Goal: Information Seeking & Learning: Learn about a topic

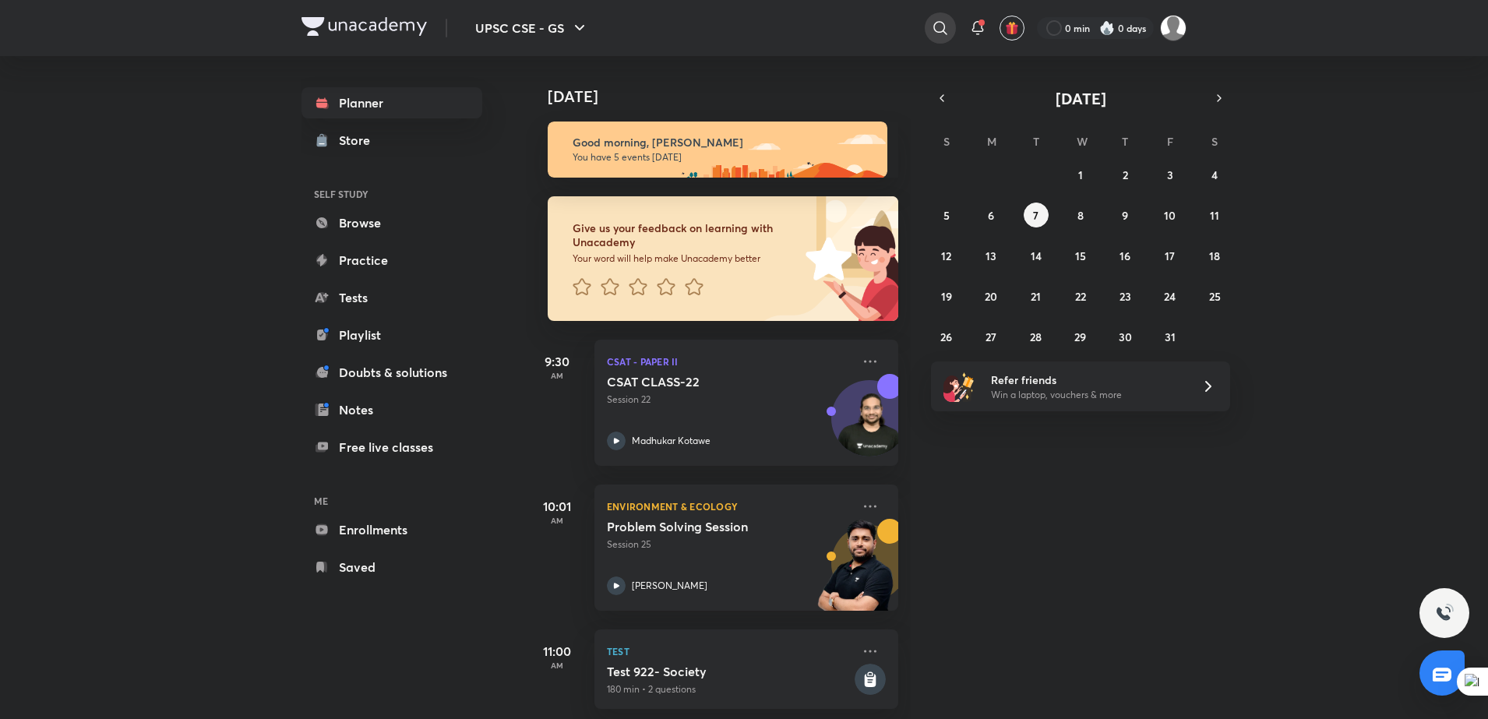
click at [941, 23] on icon at bounding box center [940, 28] width 19 height 19
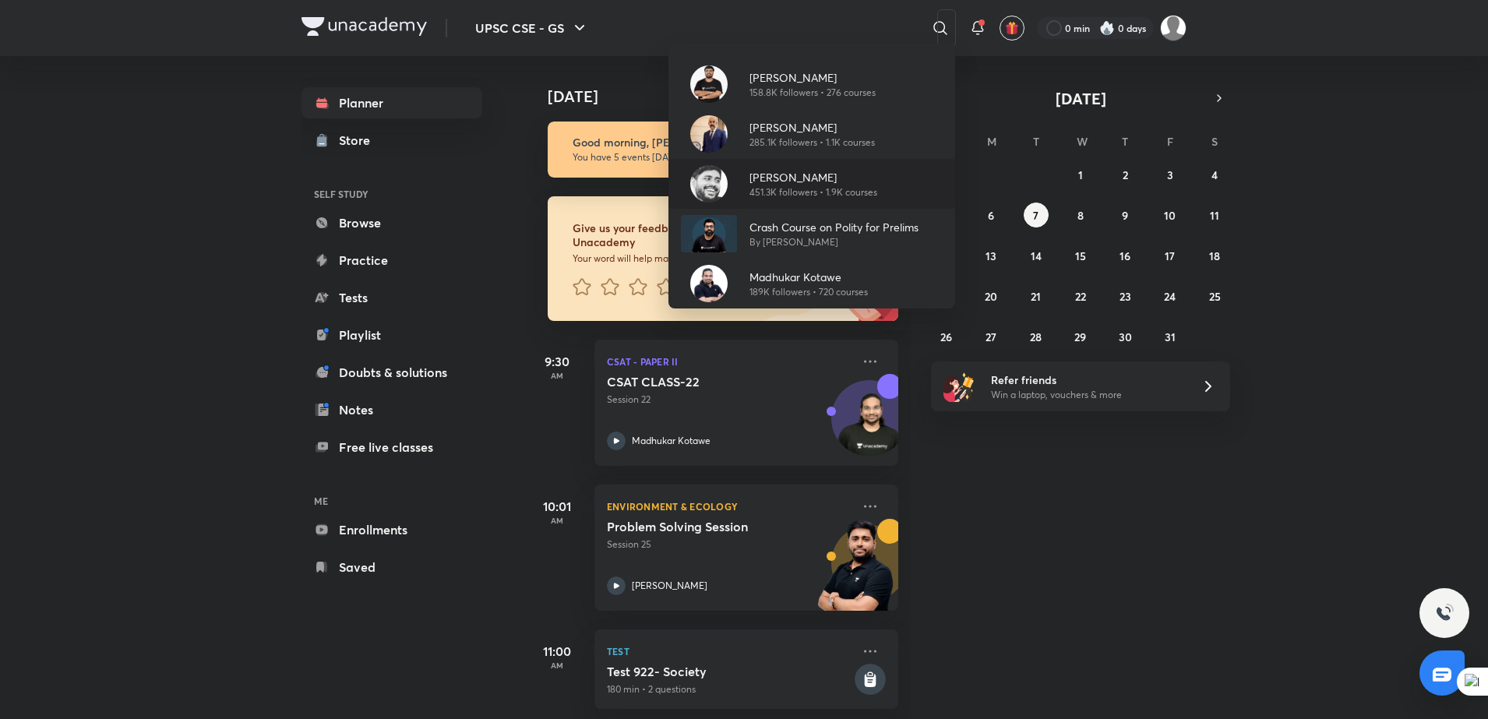
click at [875, 176] on p "[PERSON_NAME]" at bounding box center [814, 177] width 128 height 16
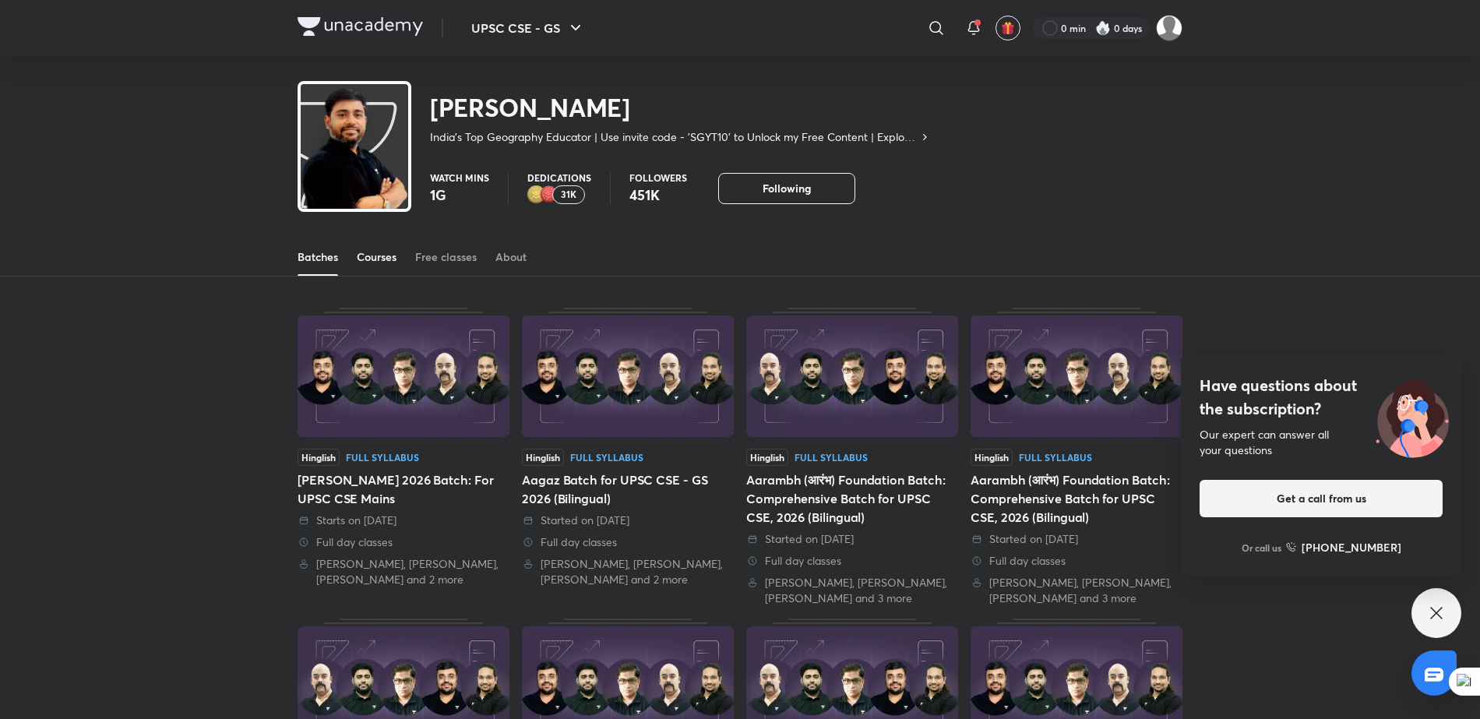
click at [389, 254] on div "Courses" at bounding box center [377, 257] width 40 height 16
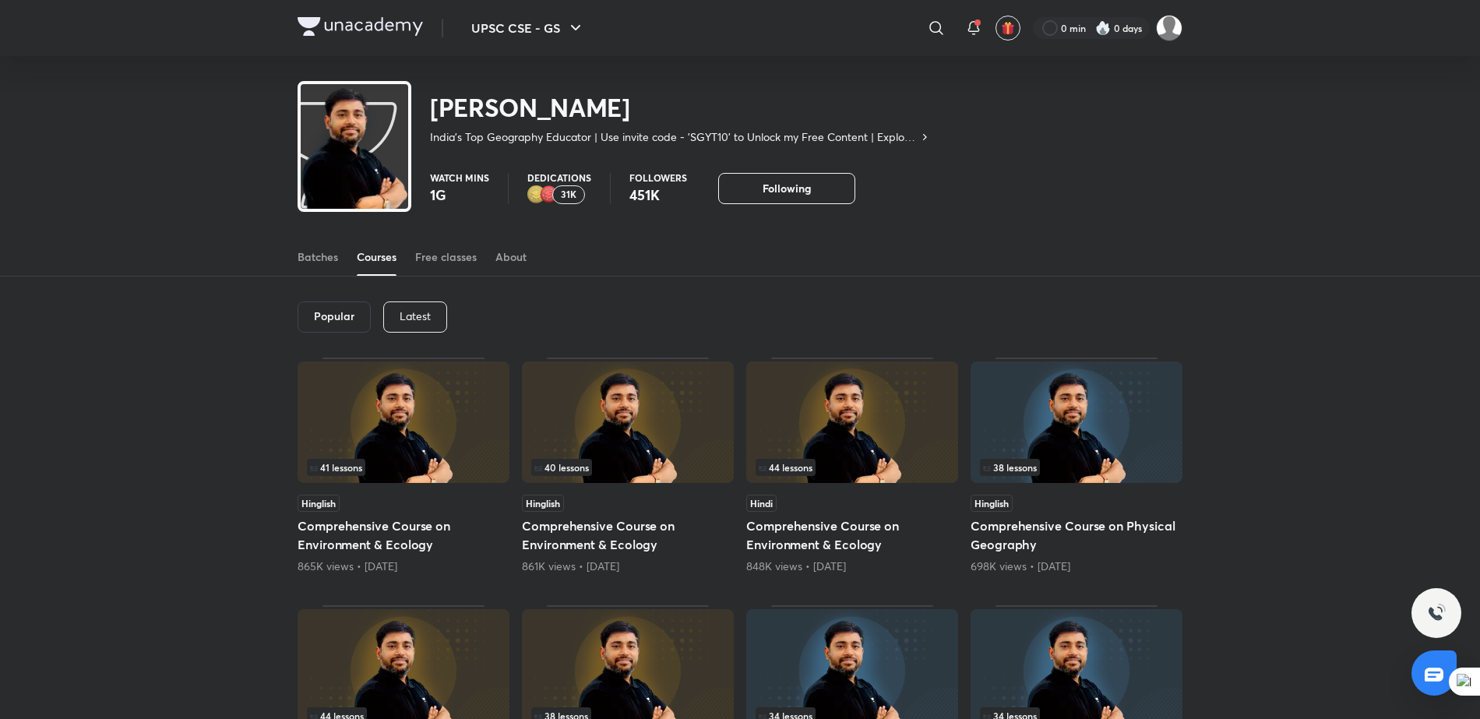
click at [410, 319] on p "Latest" at bounding box center [415, 316] width 31 height 12
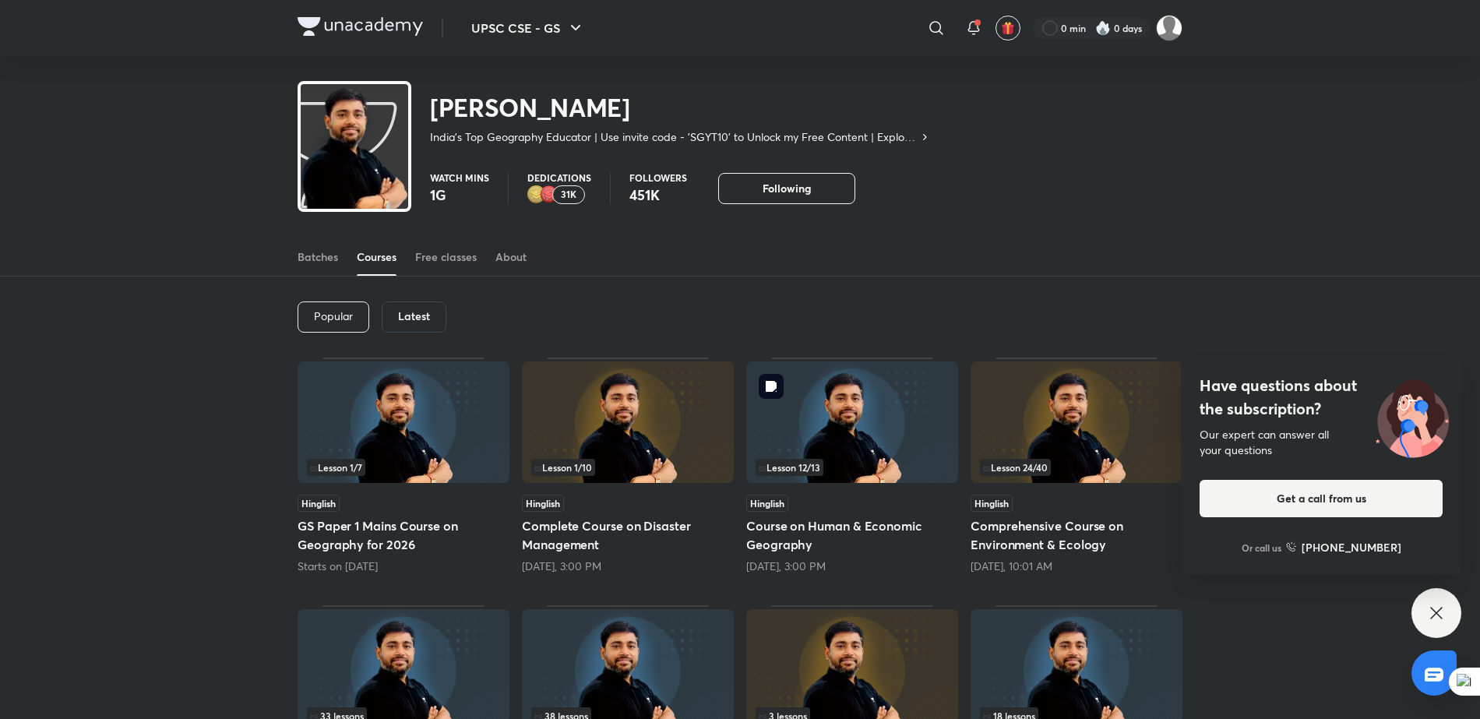
click at [856, 427] on img at bounding box center [852, 423] width 212 height 122
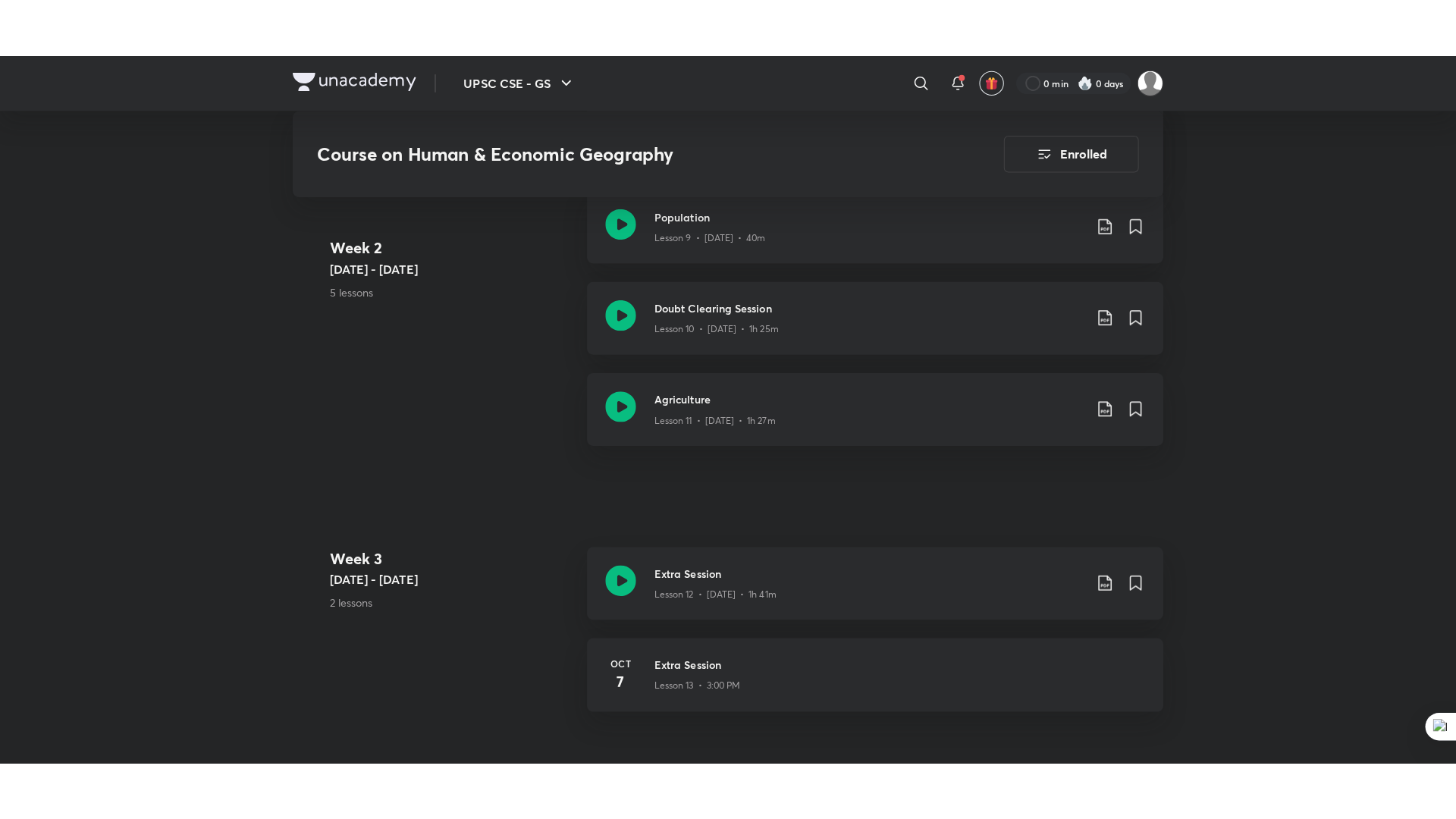
scroll to position [1624, 0]
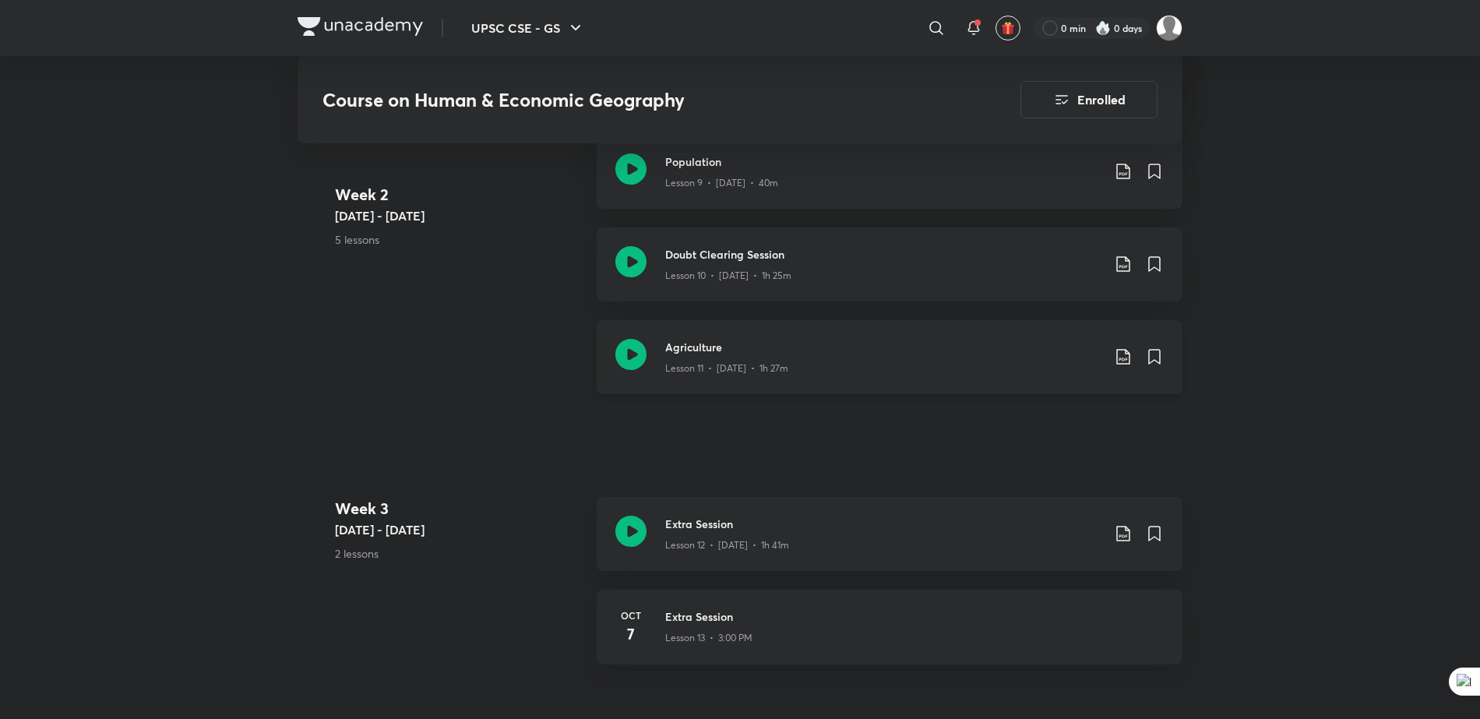
click at [810, 355] on div "Lesson 11 • [DATE] • 1h 27m" at bounding box center [883, 365] width 436 height 20
